Goal: Check status: Check status

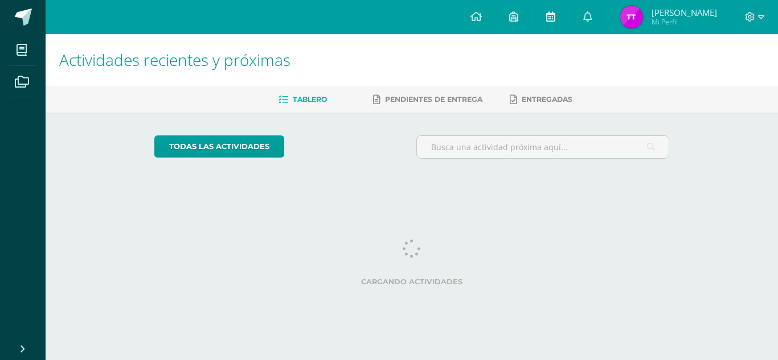
click at [569, 6] on link at bounding box center [550, 17] width 36 height 34
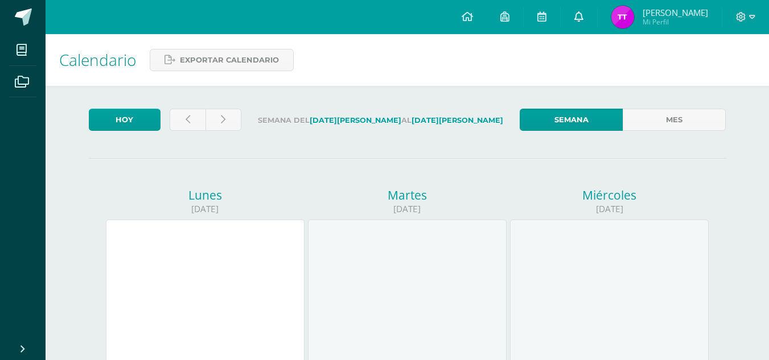
click at [597, 22] on link at bounding box center [579, 17] width 36 height 34
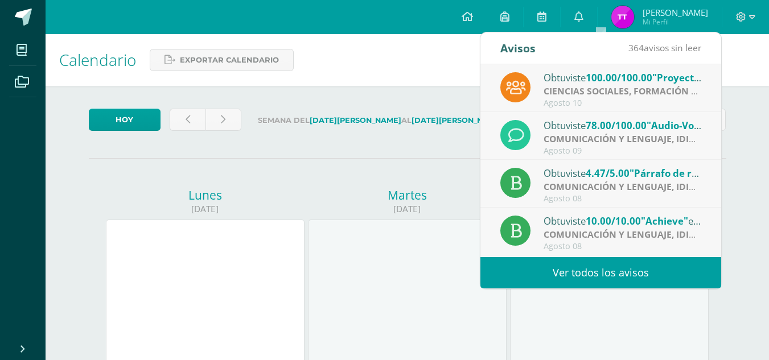
click at [579, 94] on strong "CIENCIAS SOCIALES, FORMACIÓN CIUDADANA E INTERCULTURALIDAD" at bounding box center [698, 91] width 308 height 13
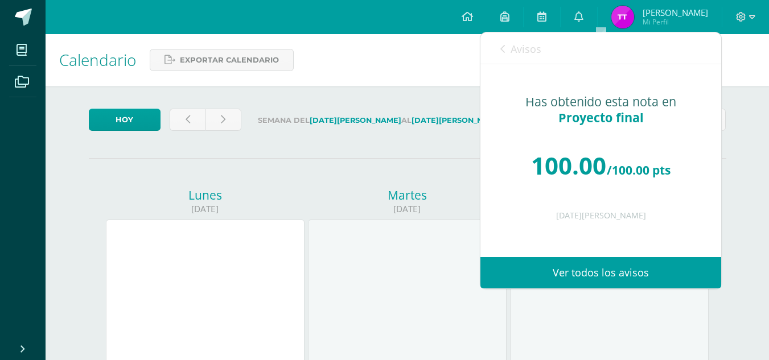
click at [509, 55] on link "Avisos" at bounding box center [520, 48] width 41 height 32
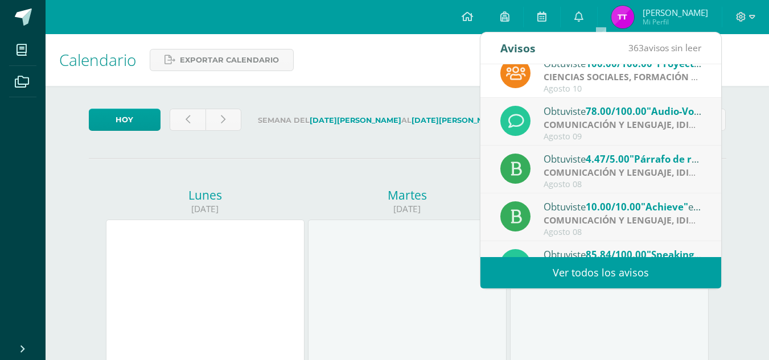
scroll to position [15, 0]
click at [545, 146] on div "Obtuviste 4.47/5.00 "Párrafo de resumen (TID)" en COMUNICACIÓN Y LENGUAJE, IDIO…" at bounding box center [600, 169] width 241 height 48
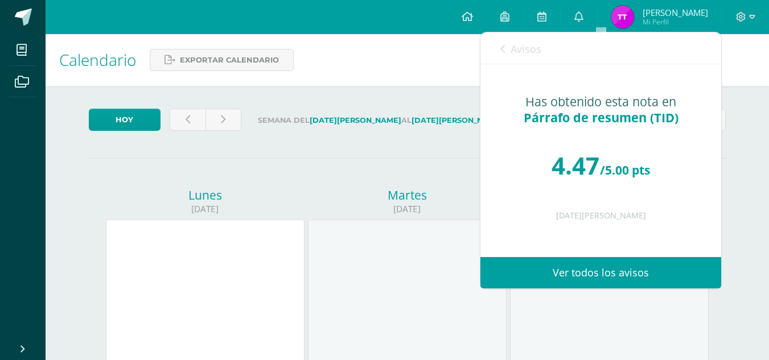
click at [496, 47] on div "Avisos 362 avisos sin leer Avisos" at bounding box center [600, 48] width 241 height 32
click at [499, 42] on div "Avisos 362 avisos sin leer Avisos" at bounding box center [600, 48] width 241 height 32
click at [508, 44] on link "Avisos" at bounding box center [520, 48] width 41 height 32
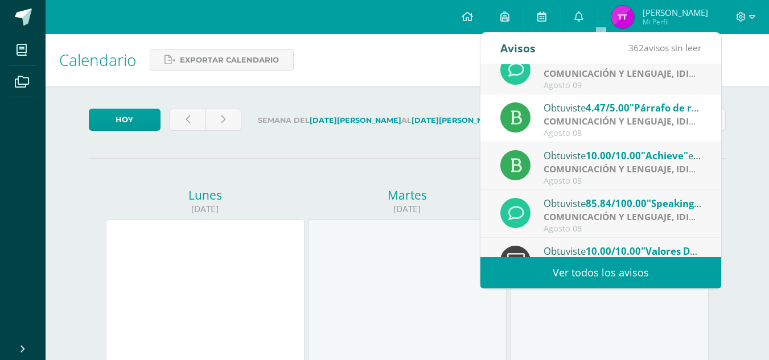
scroll to position [67, 0]
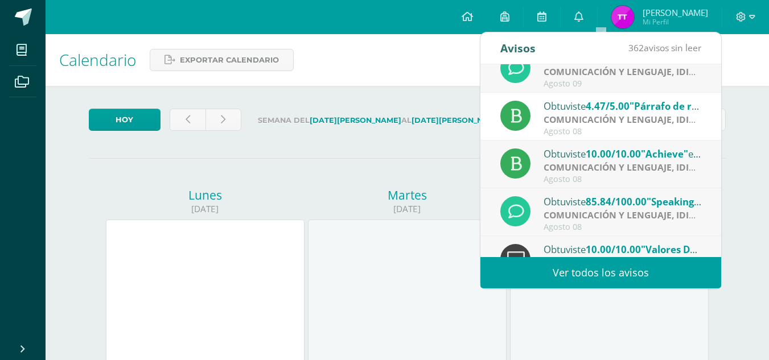
click at [569, 165] on strong "COMUNICACIÓN Y LENGUAJE, IDIOMA ESPAÑOL" at bounding box center [649, 167] width 211 height 13
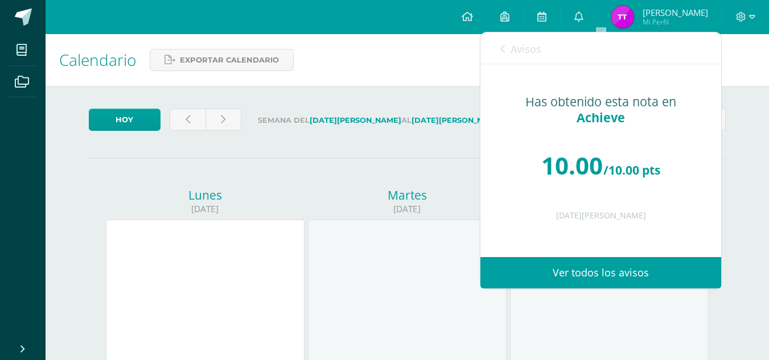
click at [509, 42] on link "Avisos" at bounding box center [520, 48] width 41 height 32
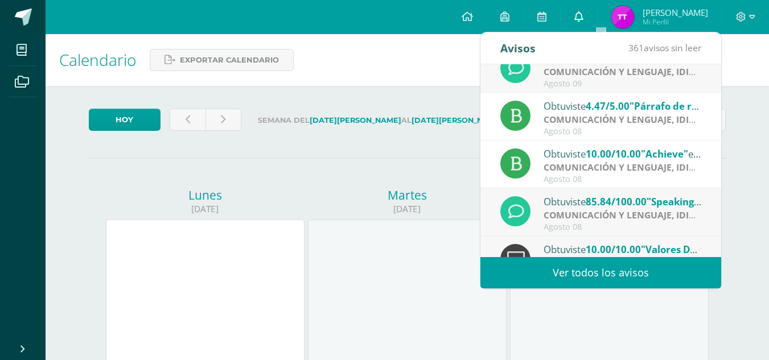
click at [583, 15] on icon at bounding box center [578, 16] width 9 height 10
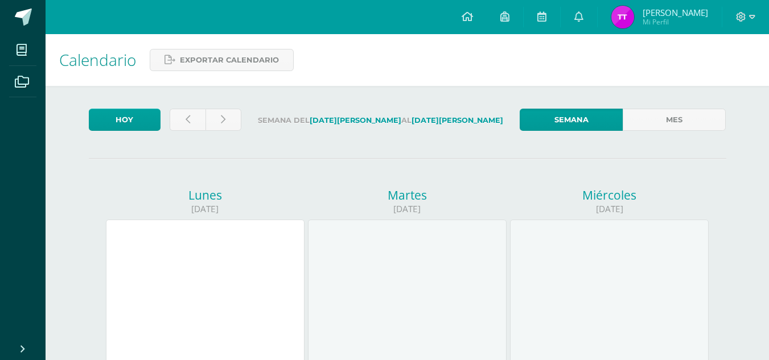
click at [634, 18] on img at bounding box center [622, 17] width 23 height 23
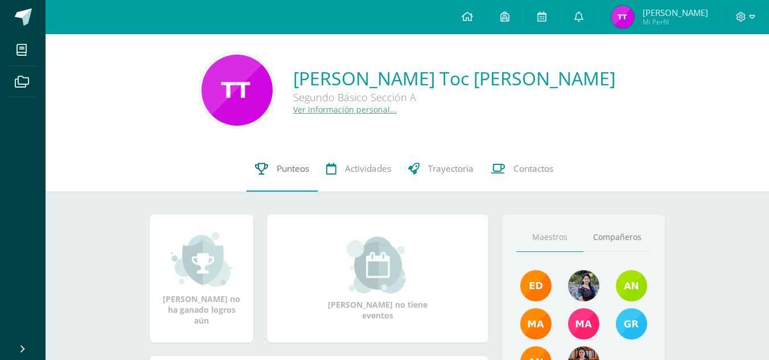
click at [299, 183] on link "Punteos" at bounding box center [281, 169] width 71 height 46
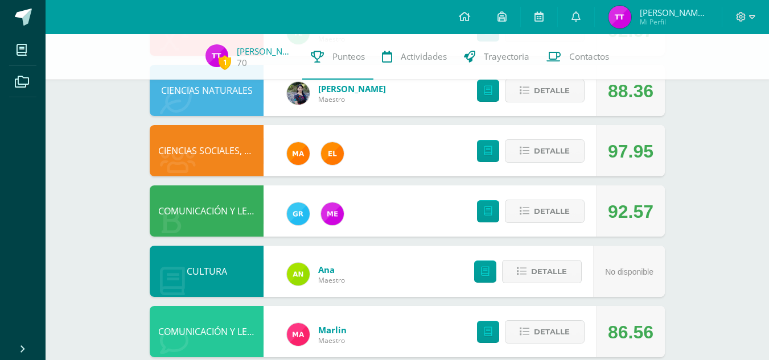
scroll to position [356, 0]
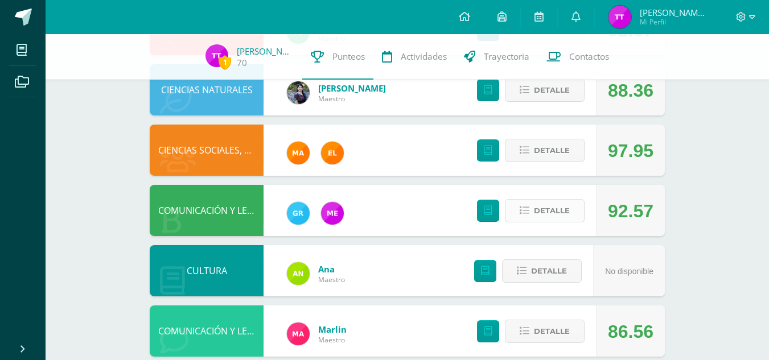
click at [538, 210] on span "Detalle" at bounding box center [552, 210] width 36 height 21
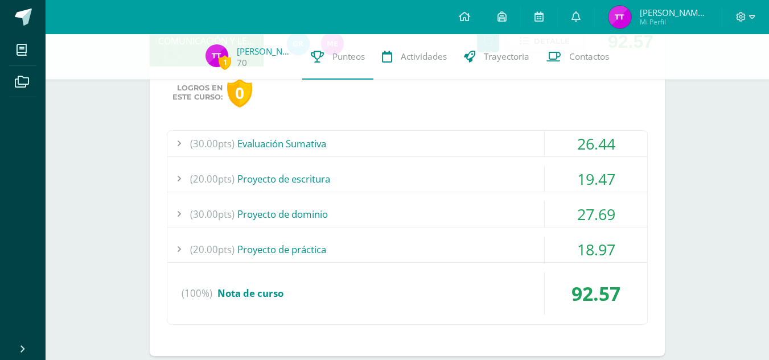
click at [475, 231] on div "(30.00pts) Evaluación Sumativa 26.44 (15.0pts) Parcial #1 13.50 (7.5pts) Evalua…" at bounding box center [407, 227] width 481 height 195
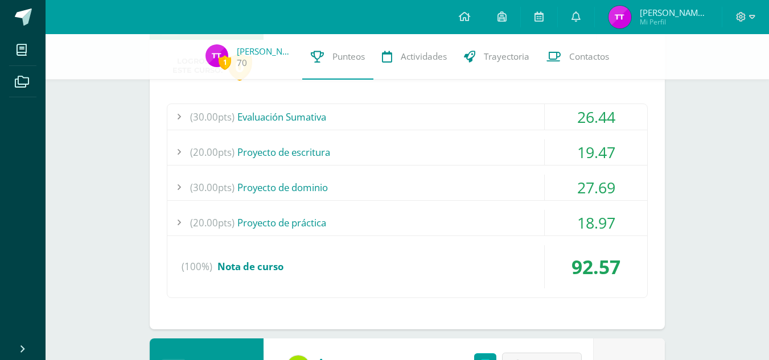
click at [464, 195] on div "(30.00pts) Proyecto de dominio" at bounding box center [407, 188] width 480 height 26
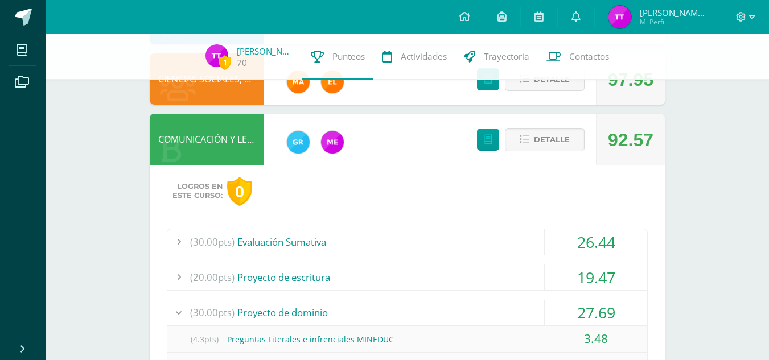
scroll to position [427, 0]
click at [528, 136] on icon at bounding box center [525, 140] width 10 height 10
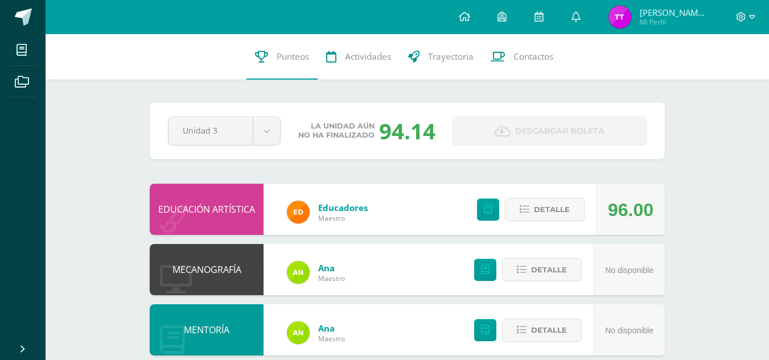
scroll to position [1, 0]
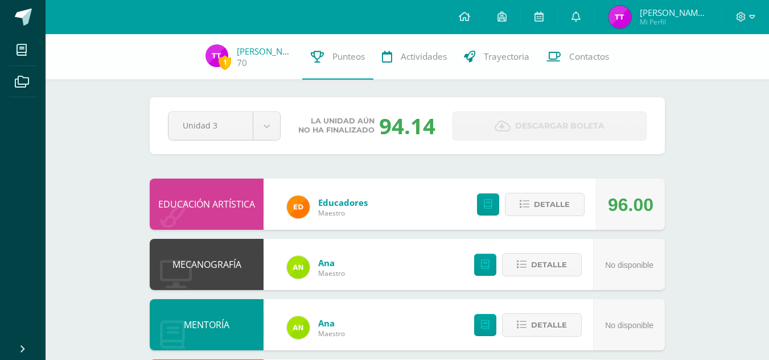
click at [523, 133] on span "Descargar boleta" at bounding box center [559, 126] width 89 height 28
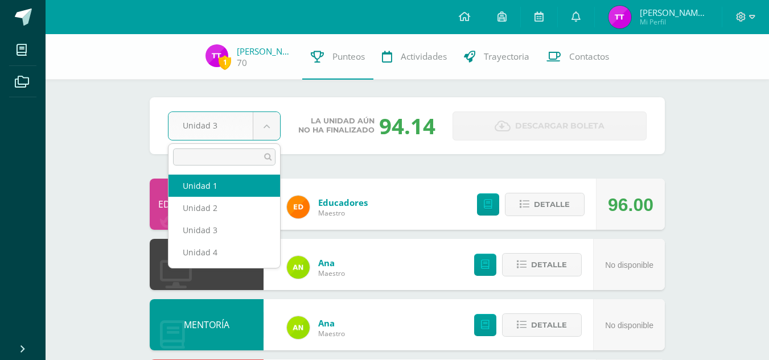
select select "Unidad 1"
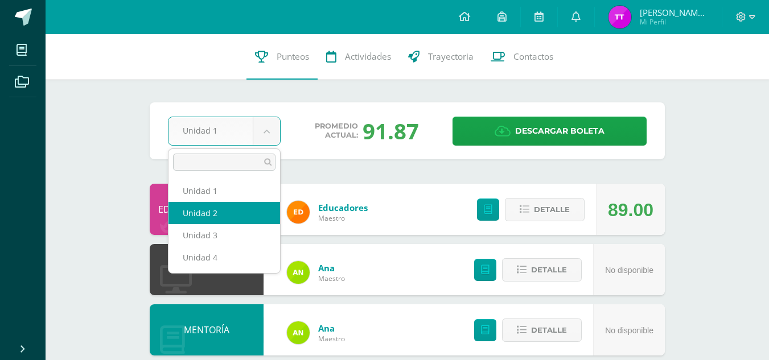
select select "Unidad 2"
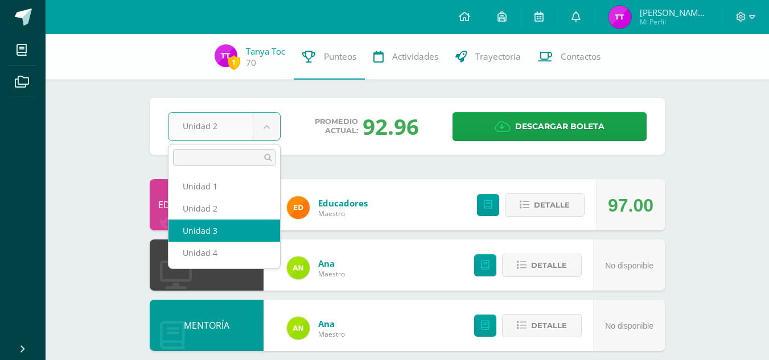
select select "Unidad 3"
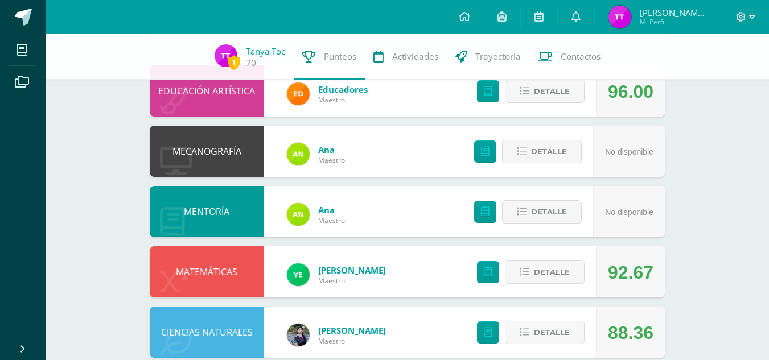
scroll to position [121, 0]
